Goal: Information Seeking & Learning: Learn about a topic

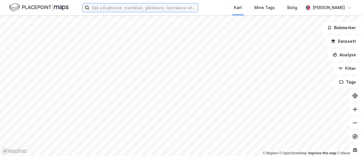
click at [105, 12] on input at bounding box center [143, 7] width 109 height 9
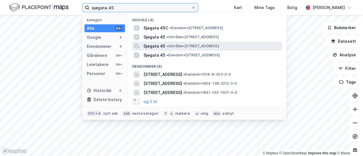
type input "sjøgata 45"
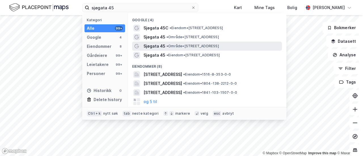
click at [179, 46] on span "• Område • [STREET_ADDRESS]" at bounding box center [192, 46] width 52 height 5
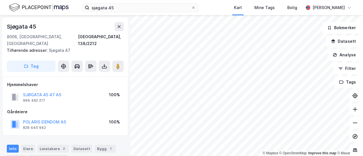
scroll to position [2, 0]
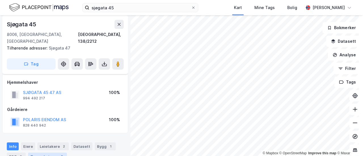
click at [53, 153] on div "Transaksjoner 8" at bounding box center [47, 157] width 39 height 8
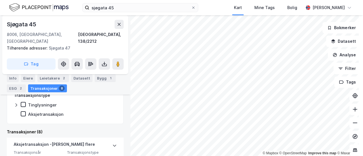
scroll to position [167, 0]
